Goal: Transaction & Acquisition: Download file/media

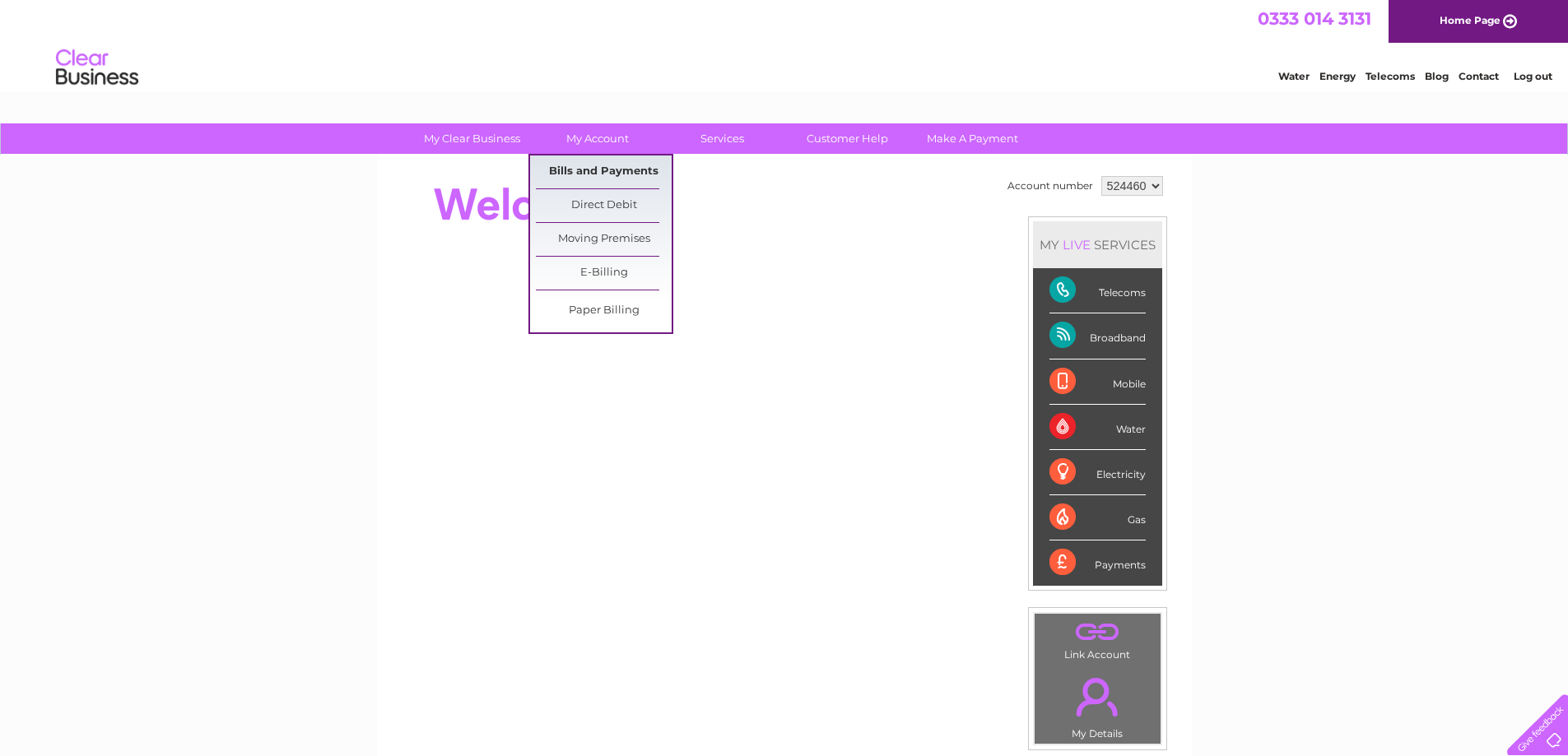
click at [599, 177] on link "Bills and Payments" at bounding box center [604, 172] width 136 height 33
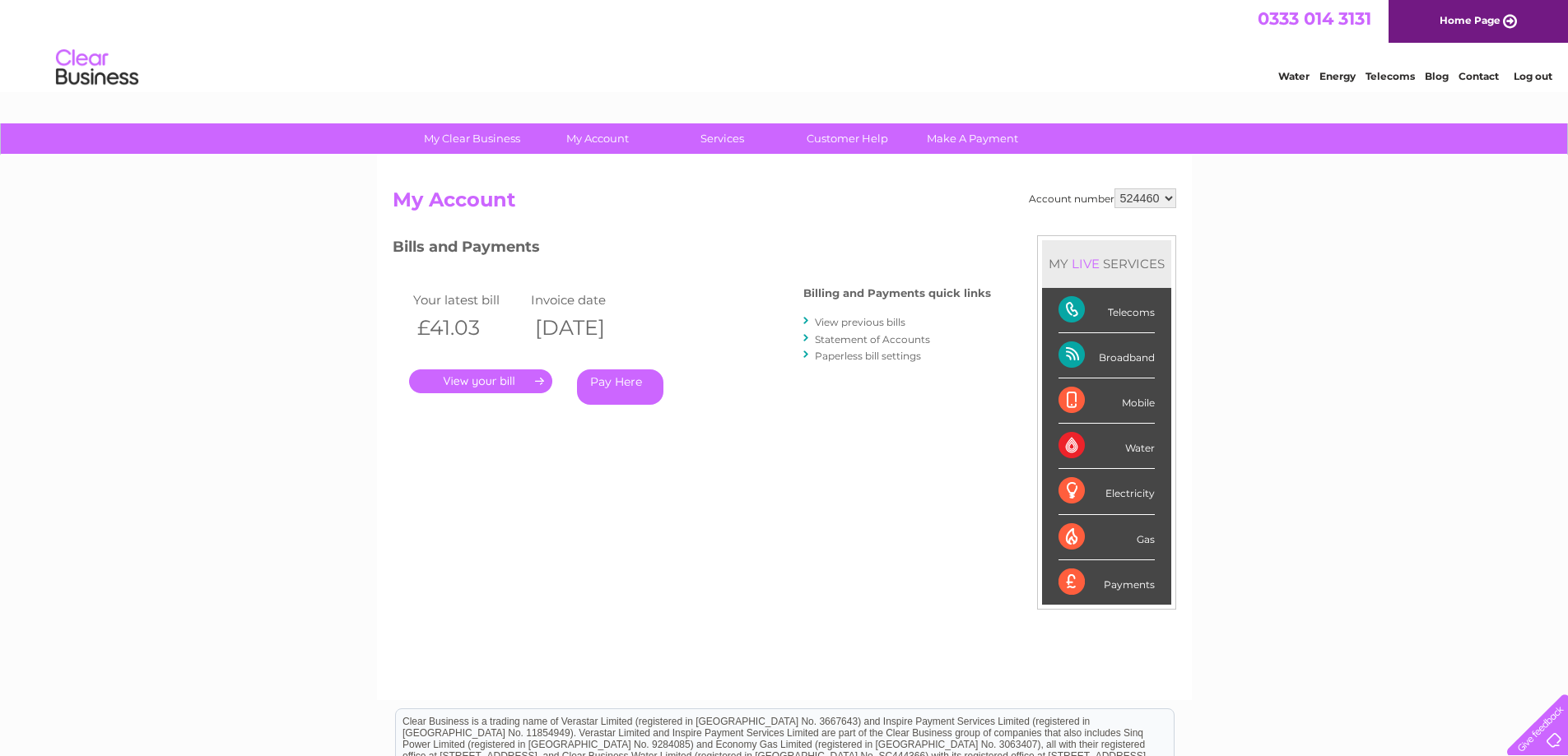
click at [458, 381] on link "." at bounding box center [481, 381] width 143 height 24
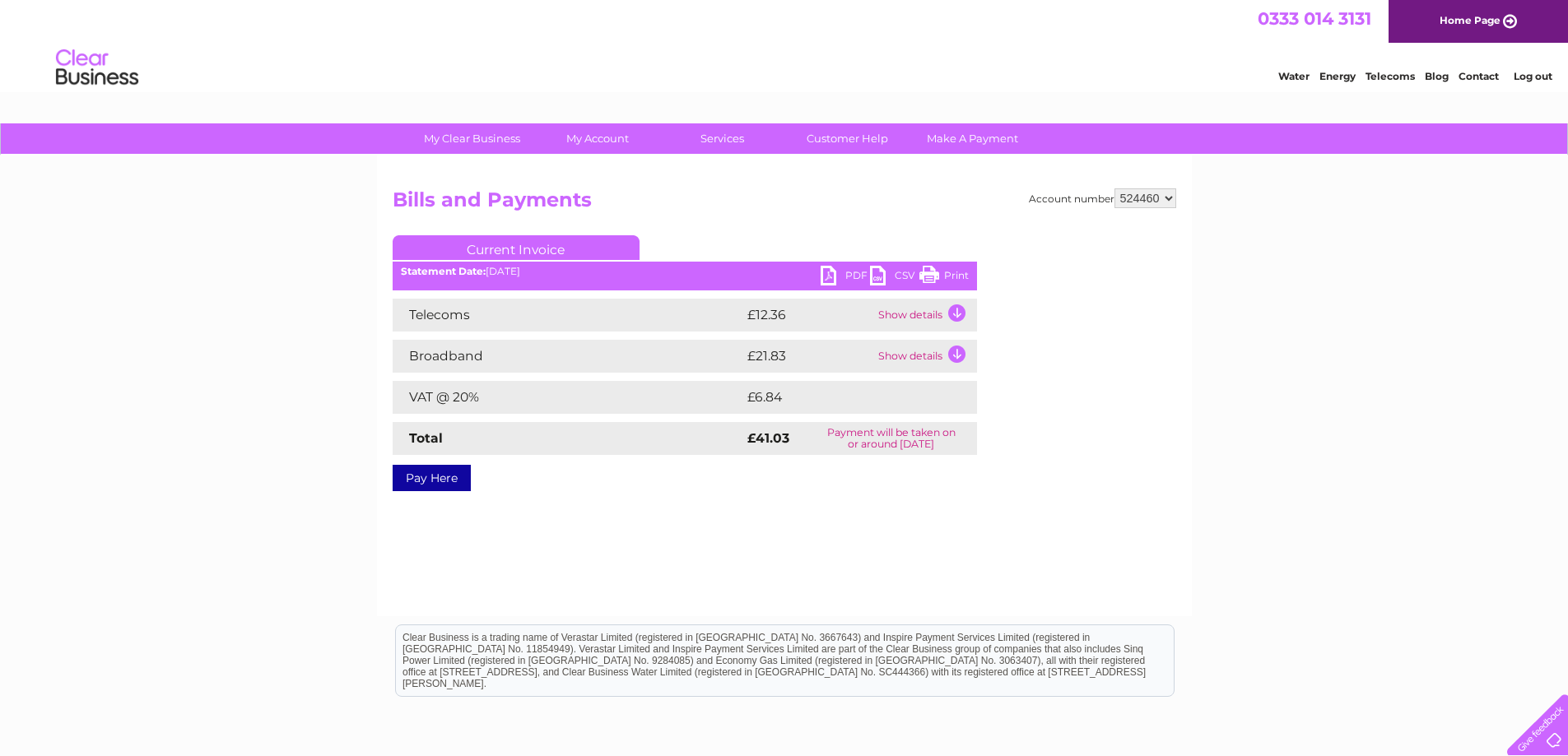
click at [945, 312] on td "Show details" at bounding box center [924, 315] width 103 height 33
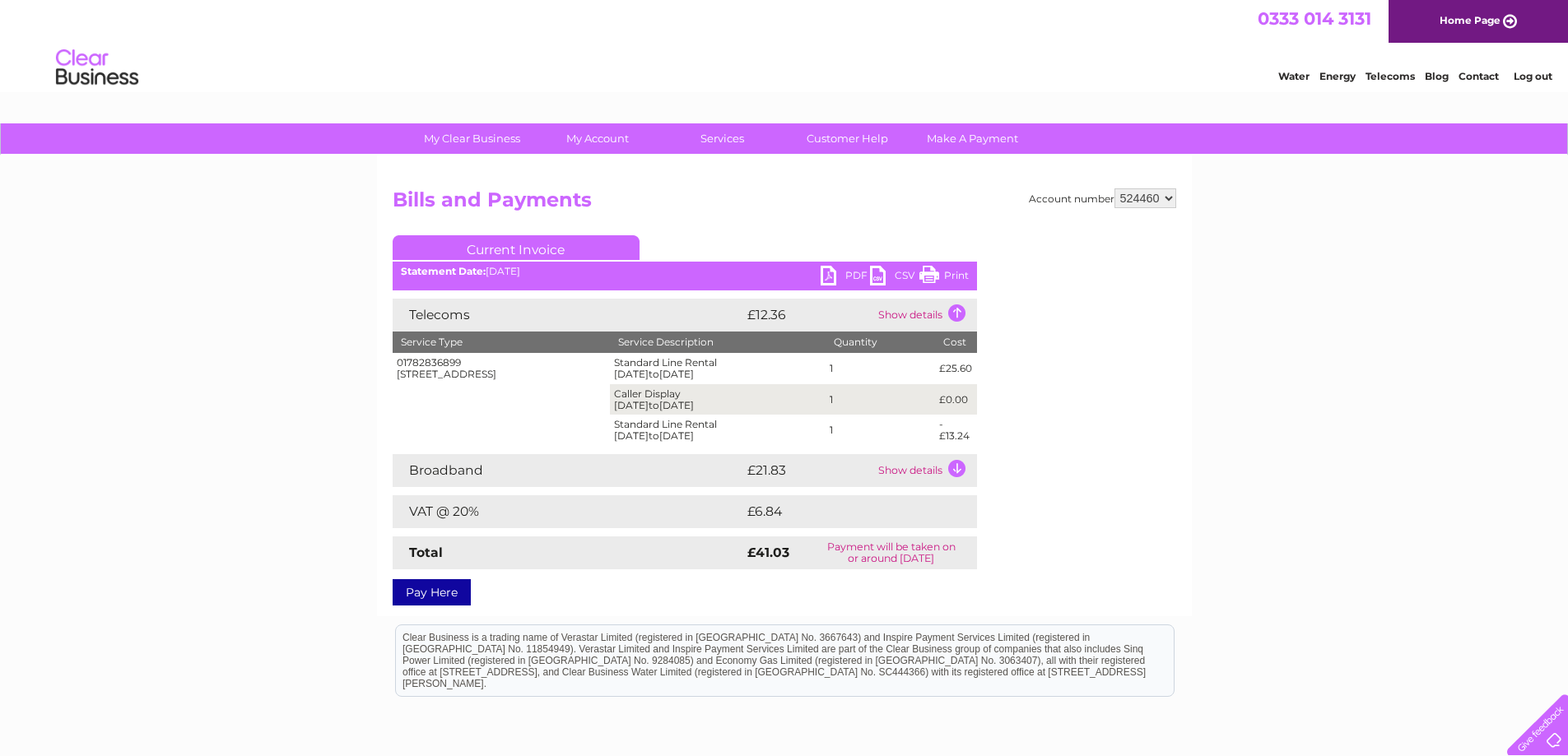
click at [873, 279] on link "CSV" at bounding box center [894, 278] width 49 height 24
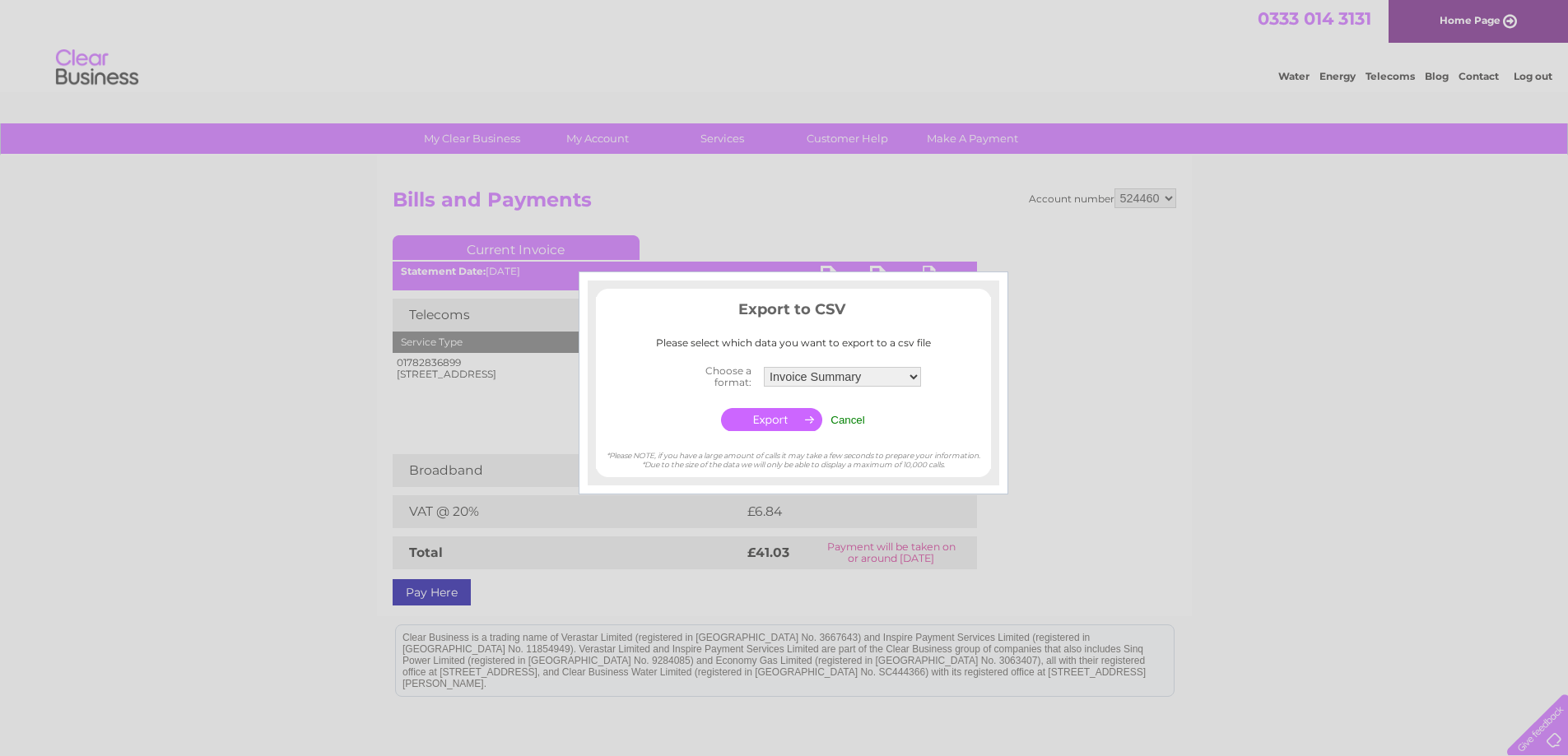
click at [756, 418] on input "button" at bounding box center [771, 419] width 101 height 23
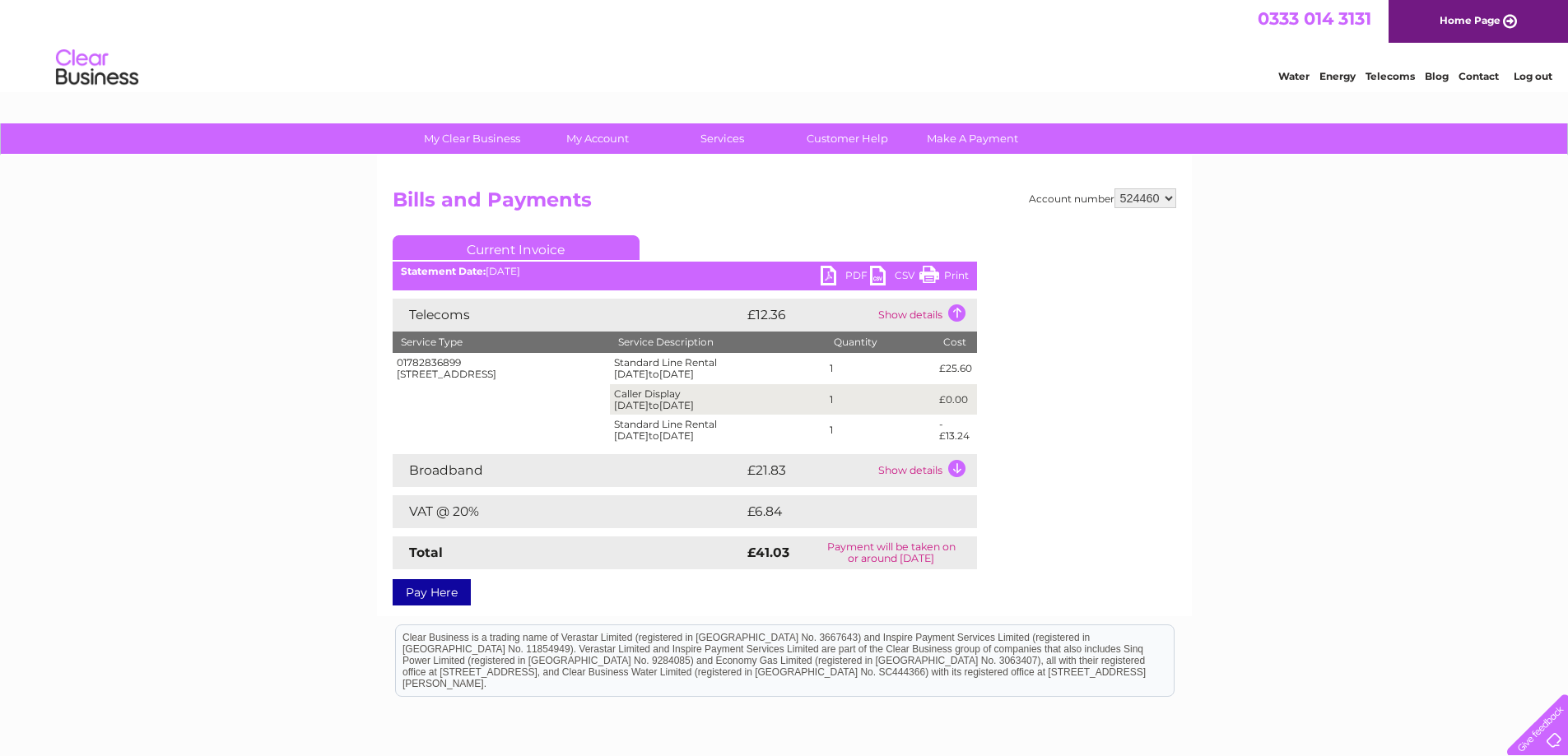
click at [824, 271] on link "PDF" at bounding box center [844, 278] width 49 height 24
